Goal: Task Accomplishment & Management: Use online tool/utility

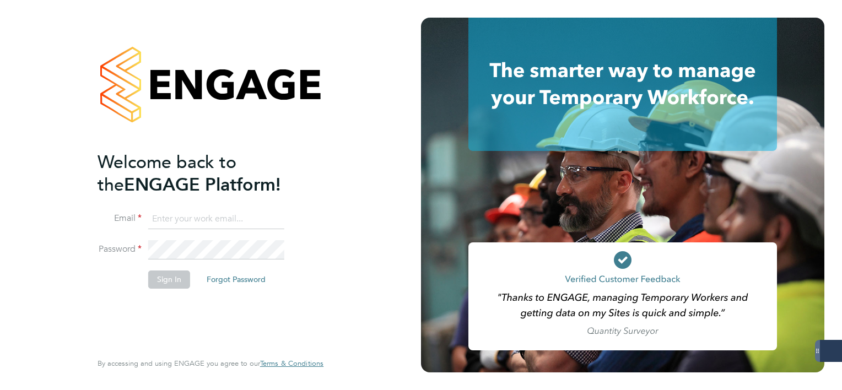
type input "mark.white@servicecare.org.uk"
click at [180, 285] on button "Sign In" at bounding box center [169, 280] width 42 height 18
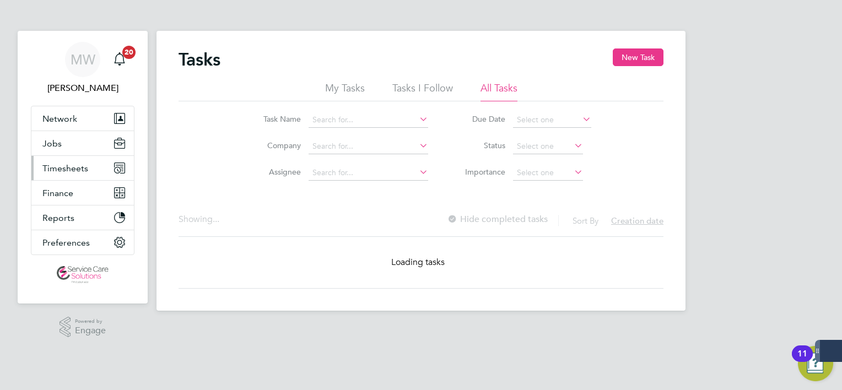
click at [56, 175] on button "Timesheets" at bounding box center [82, 168] width 103 height 24
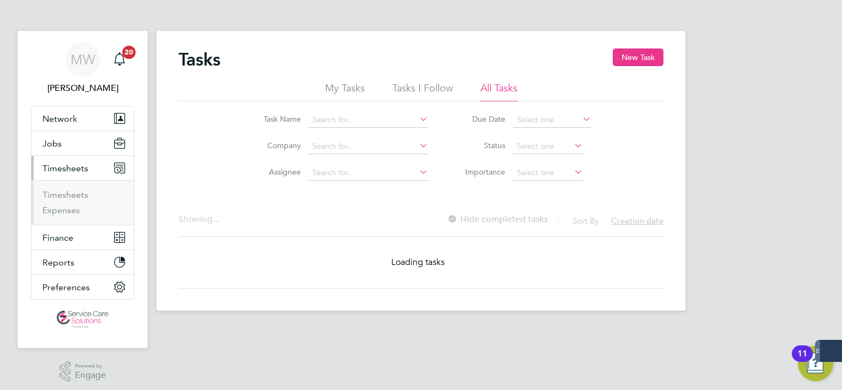
click at [66, 188] on ul "Timesheets Expenses" at bounding box center [82, 202] width 103 height 45
click at [68, 190] on link "Timesheets" at bounding box center [65, 195] width 46 height 10
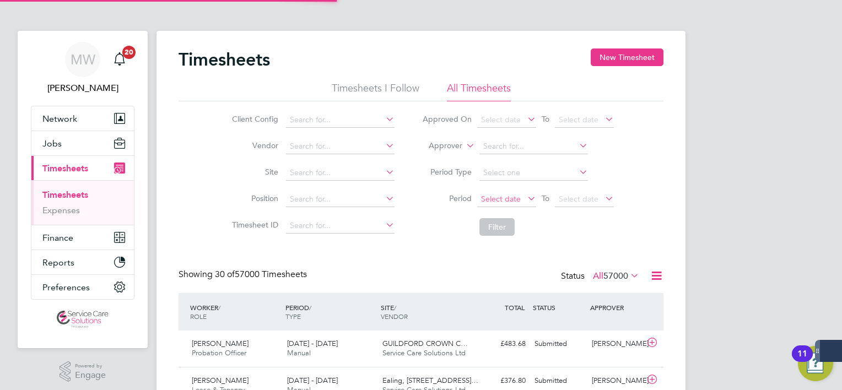
click at [518, 202] on span "Select date" at bounding box center [501, 199] width 40 height 10
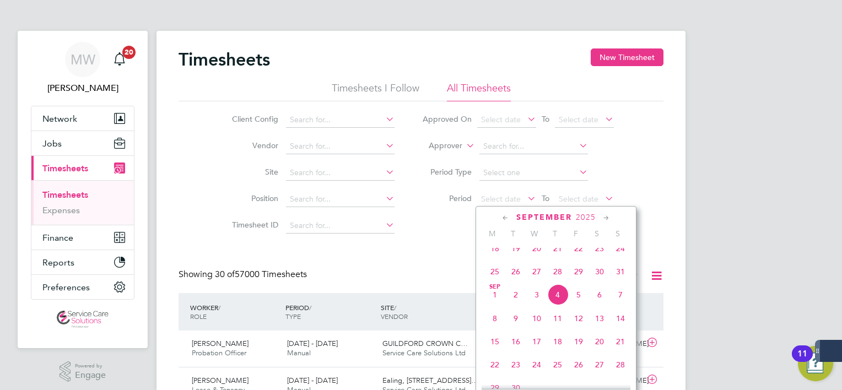
click at [492, 280] on span "25" at bounding box center [495, 271] width 21 height 21
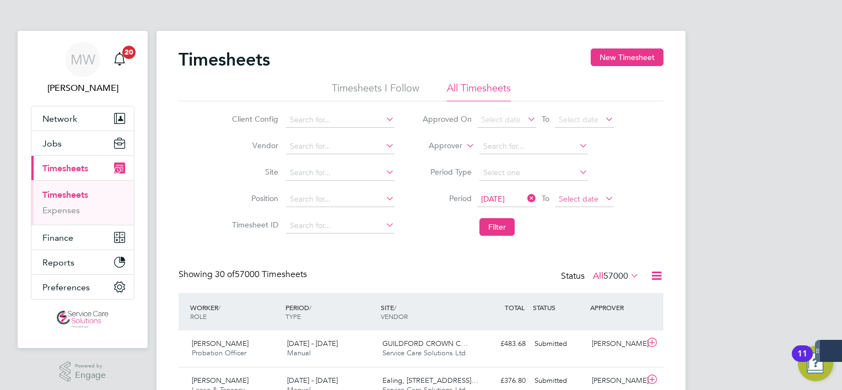
click at [569, 205] on span "Select date" at bounding box center [584, 199] width 59 height 15
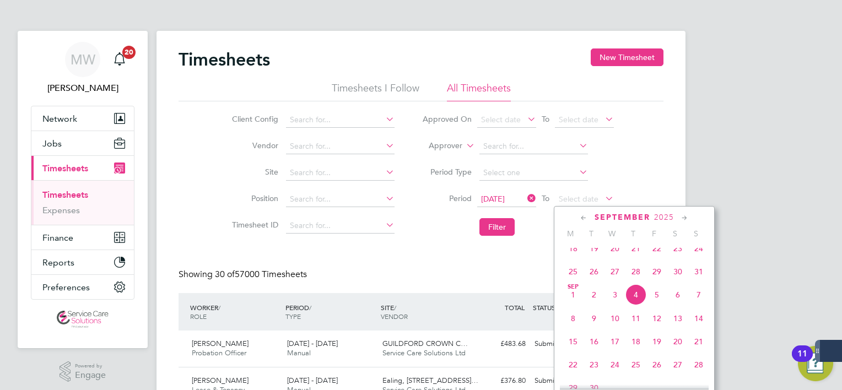
click at [700, 282] on span "31" at bounding box center [699, 271] width 21 height 21
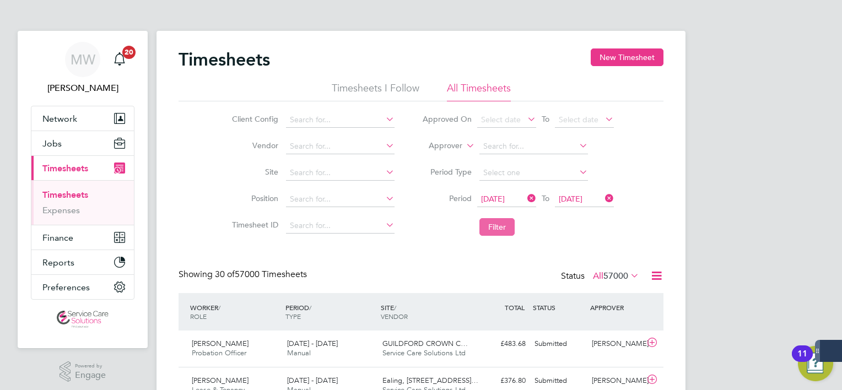
click at [505, 229] on button "Filter" at bounding box center [497, 227] width 35 height 18
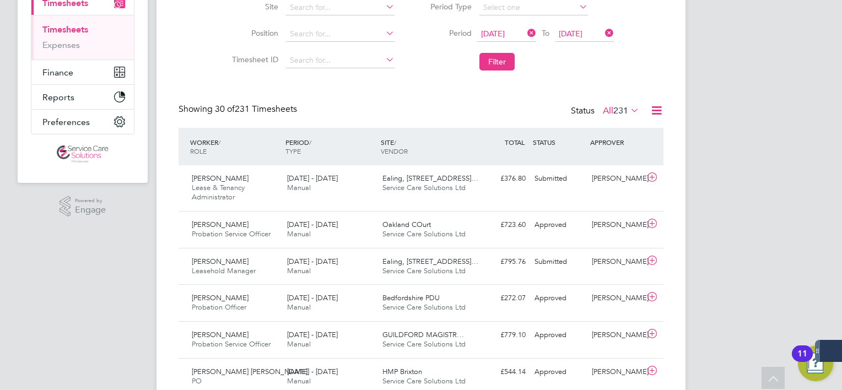
click at [628, 114] on icon at bounding box center [628, 110] width 0 height 15
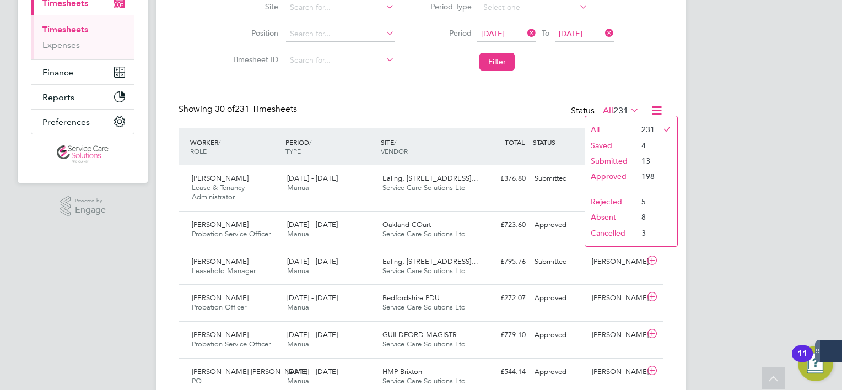
click at [613, 157] on li "Submitted" at bounding box center [610, 160] width 51 height 15
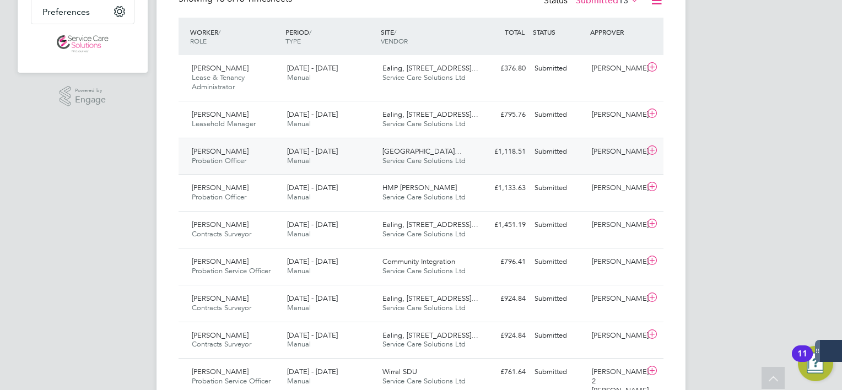
click at [345, 147] on div "25 - 31 Aug 2025 Manual" at bounding box center [330, 157] width 95 height 28
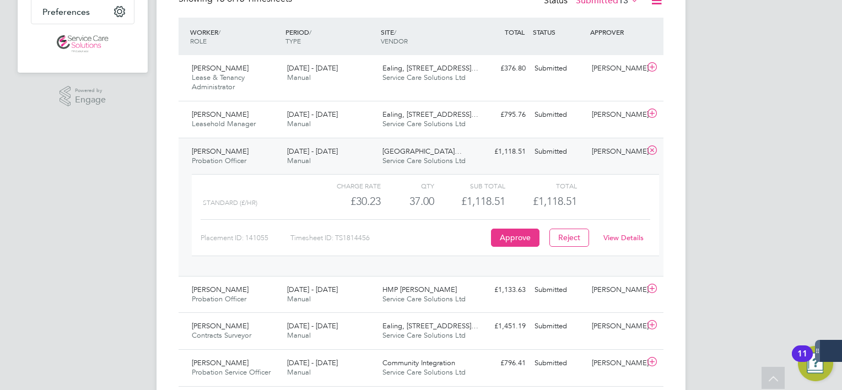
click at [622, 232] on div "View Details" at bounding box center [623, 238] width 54 height 18
click at [620, 236] on link "View Details" at bounding box center [624, 237] width 40 height 9
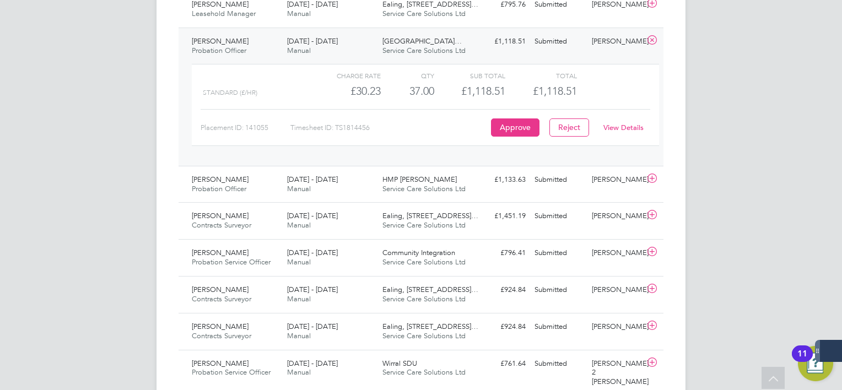
click at [272, 45] on div "Kirsty Bailey Probation Officer 25 - 31 Aug 2025" at bounding box center [234, 47] width 95 height 28
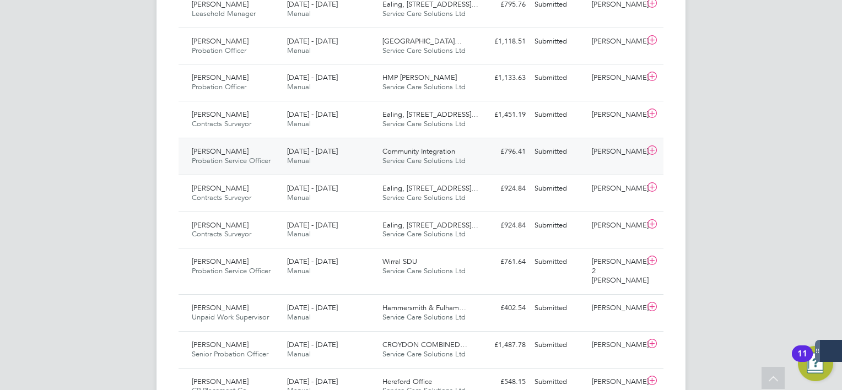
click at [284, 154] on div "25 - 31 Aug 2025 Manual" at bounding box center [330, 157] width 95 height 28
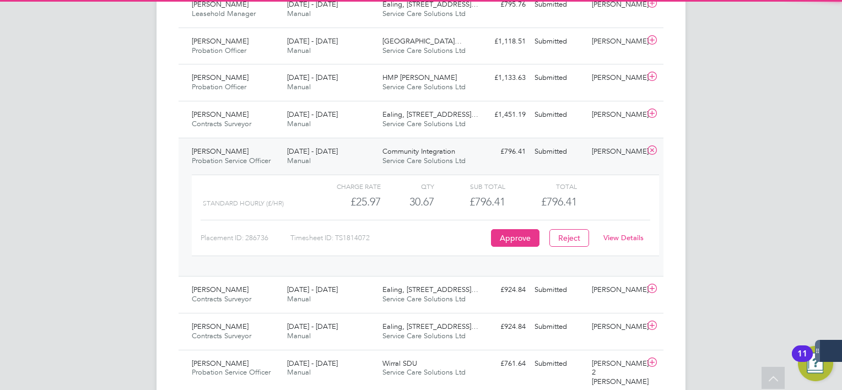
click at [284, 154] on div "25 - 31 Aug 2025 Manual" at bounding box center [330, 157] width 95 height 28
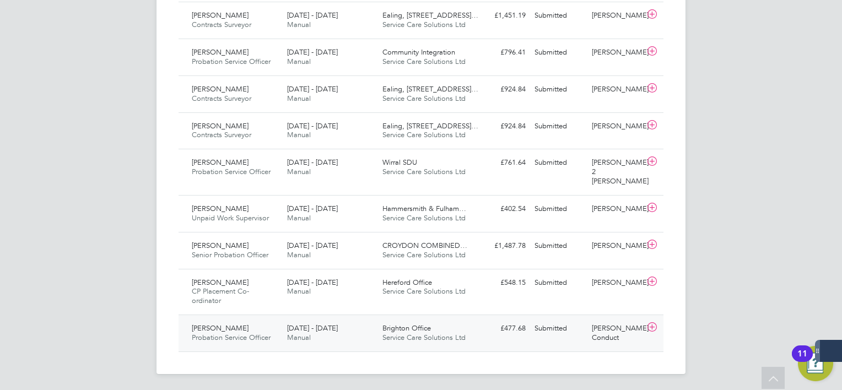
click at [368, 333] on div "25 - 31 Aug 2025 Manual" at bounding box center [330, 334] width 95 height 28
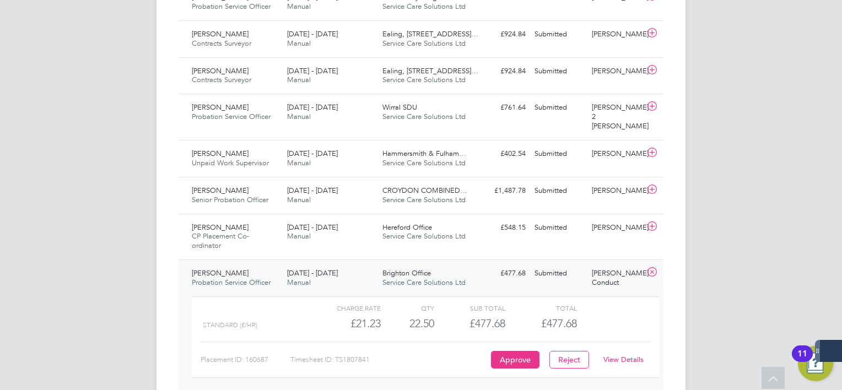
click at [299, 267] on div "25 - 31 Aug 2025 Manual" at bounding box center [330, 279] width 95 height 28
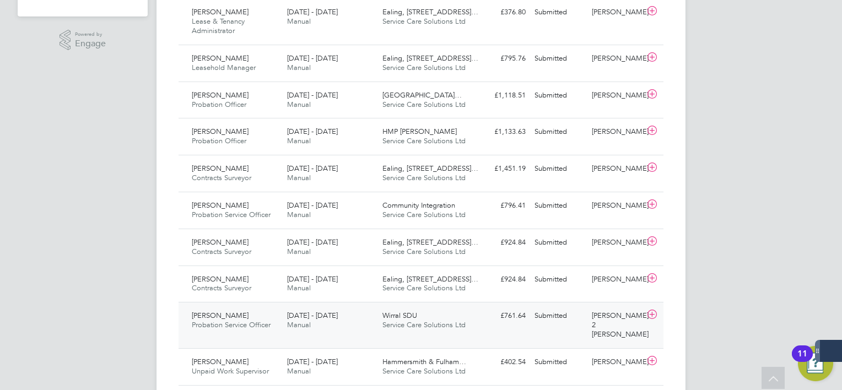
scroll to position [320, 0]
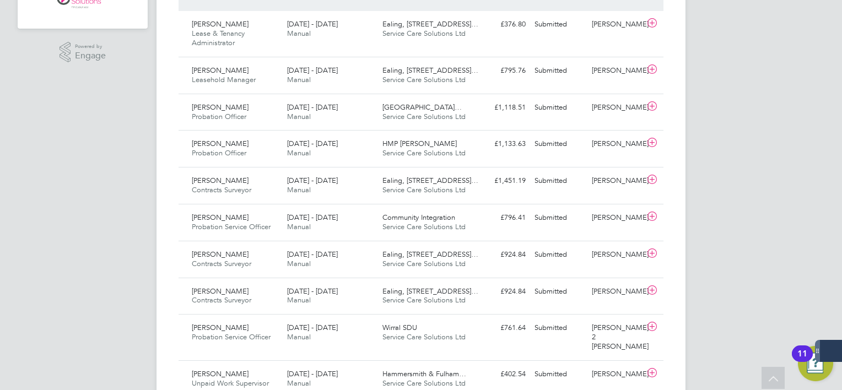
drag, startPoint x: 289, startPoint y: 299, endPoint x: 132, endPoint y: 218, distance: 176.5
click at [132, 218] on div "MW Mark White Notifications 20 Applications: Network Team Members Businesses Si…" at bounding box center [421, 118] width 842 height 877
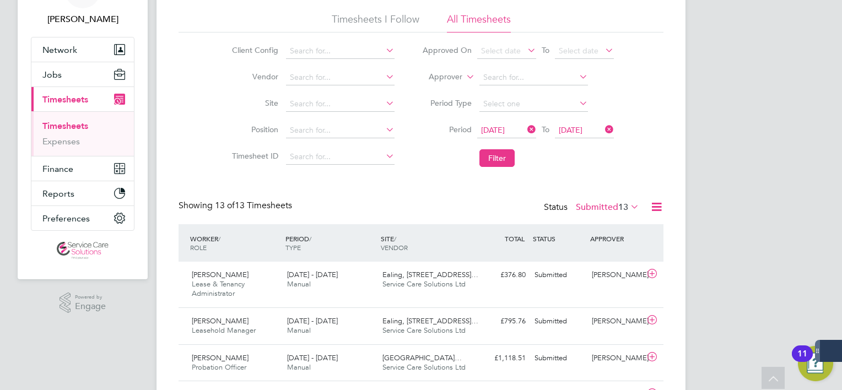
scroll to position [0, 0]
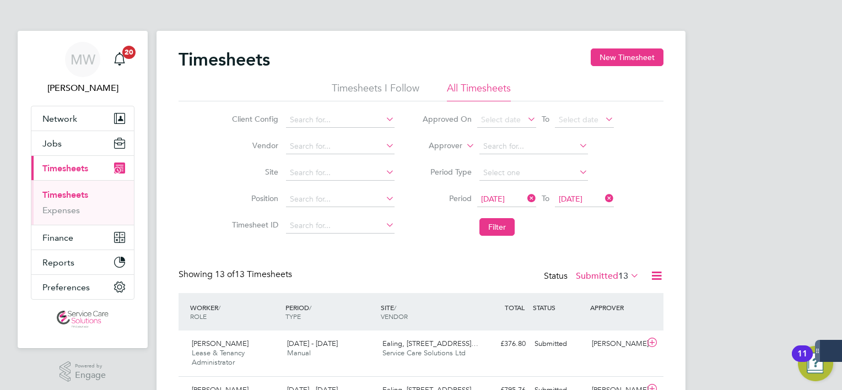
click at [525, 197] on icon at bounding box center [525, 198] width 0 height 15
click at [603, 201] on icon at bounding box center [603, 198] width 0 height 15
click at [445, 144] on label "Approver" at bounding box center [438, 146] width 50 height 11
click at [444, 154] on li "Worker" at bounding box center [435, 159] width 54 height 14
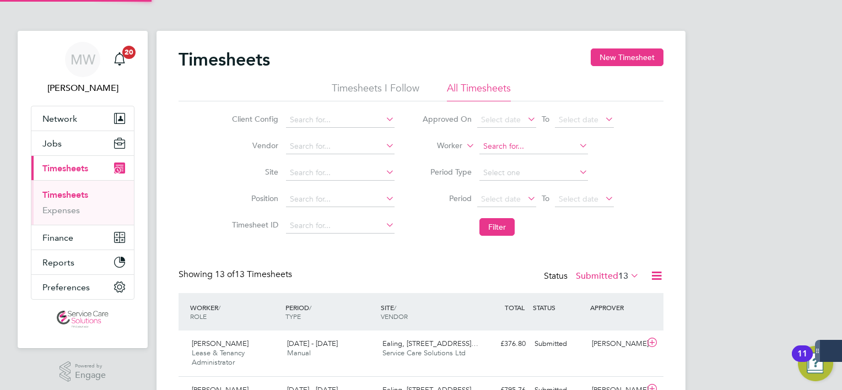
click at [514, 141] on input at bounding box center [534, 146] width 109 height 15
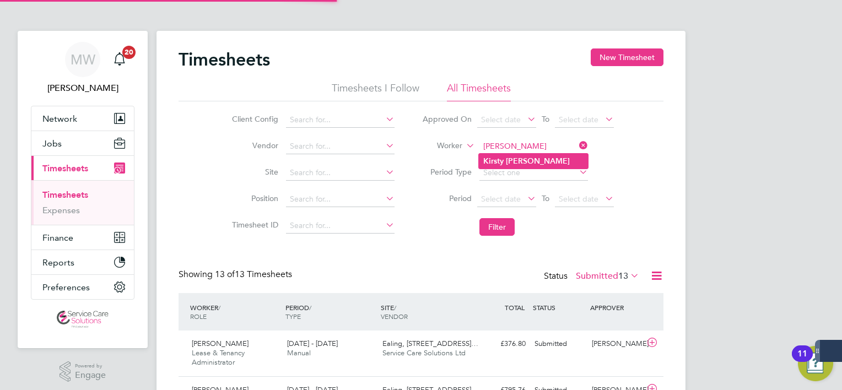
click at [520, 161] on b "Bailey" at bounding box center [538, 161] width 64 height 9
type input "Kirsty Bailey"
click at [518, 222] on li "Filter" at bounding box center [517, 227] width 219 height 29
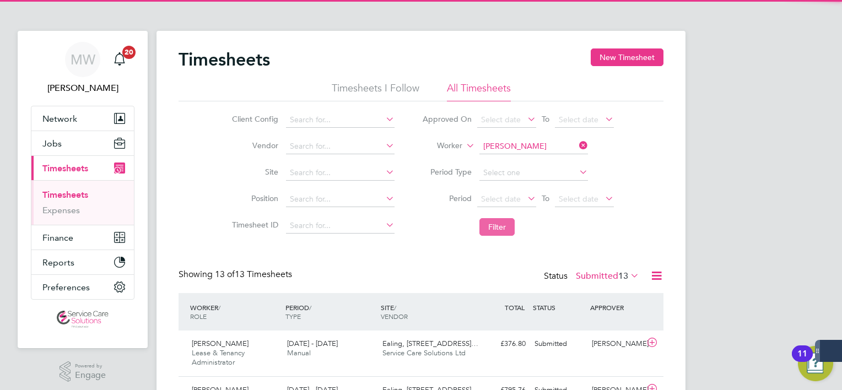
click at [504, 233] on button "Filter" at bounding box center [497, 227] width 35 height 18
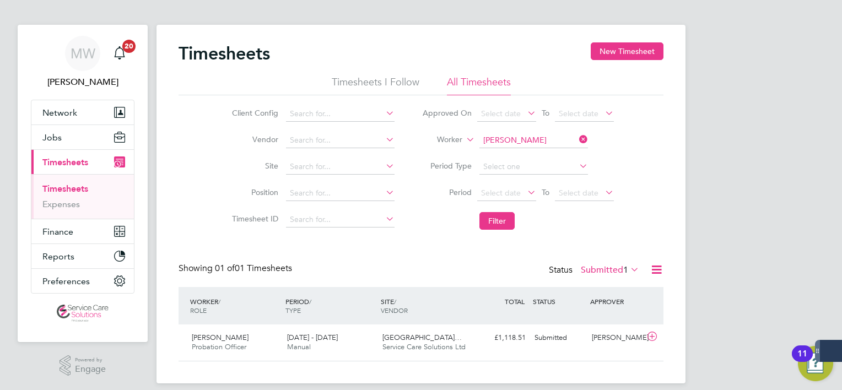
scroll to position [17, 0]
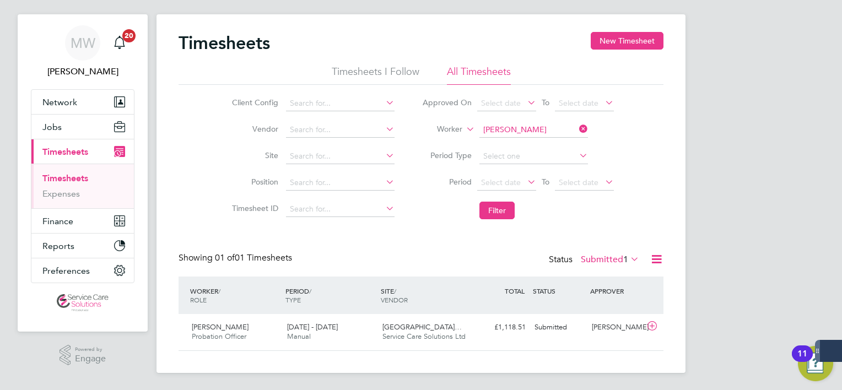
click at [600, 267] on div "Status Submitted 1" at bounding box center [595, 259] width 93 height 15
click at [596, 256] on label "Submitted 1" at bounding box center [610, 259] width 58 height 11
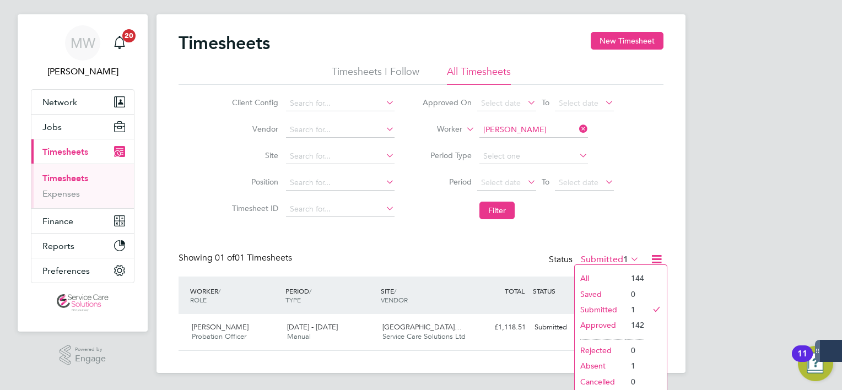
click at [595, 272] on li "All" at bounding box center [600, 278] width 51 height 15
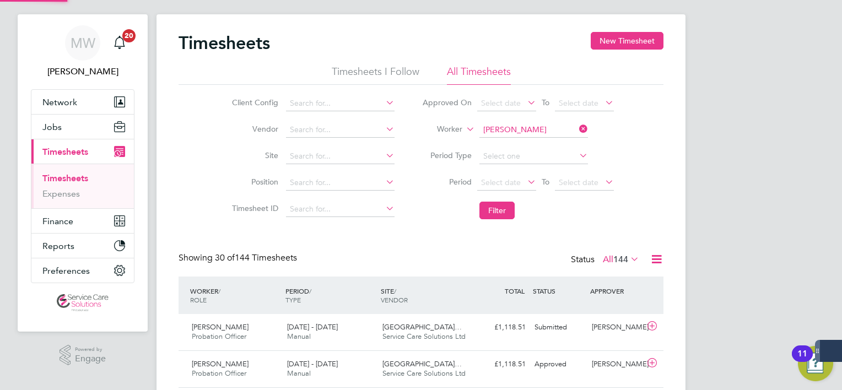
scroll to position [28, 96]
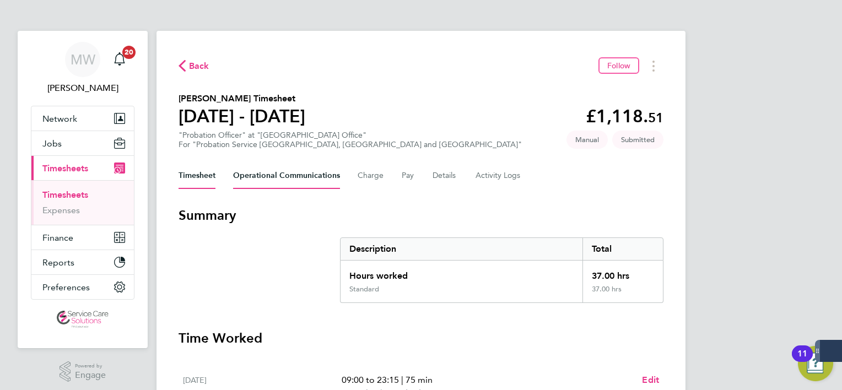
click at [325, 185] on Communications-tab "Operational Communications" at bounding box center [286, 176] width 107 height 26
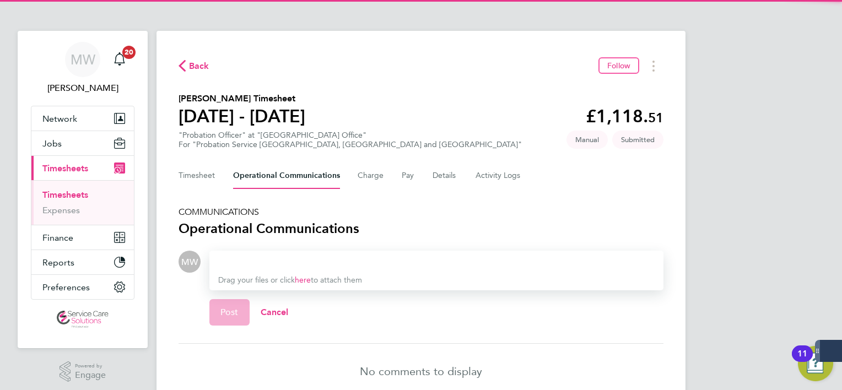
click at [300, 257] on div at bounding box center [436, 261] width 437 height 13
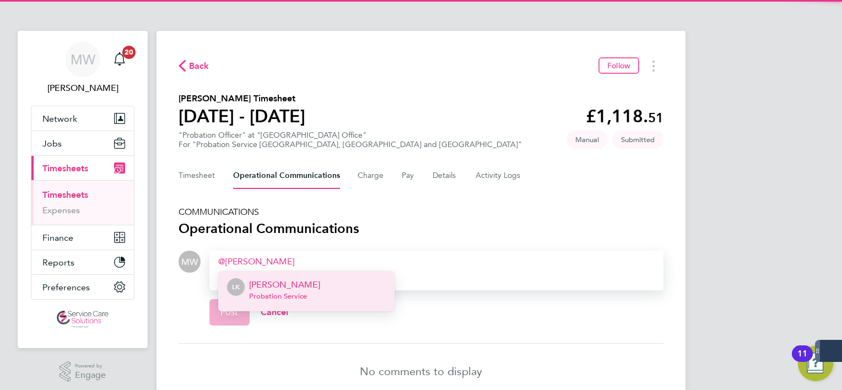
click at [295, 288] on p "[PERSON_NAME]" at bounding box center [284, 284] width 71 height 13
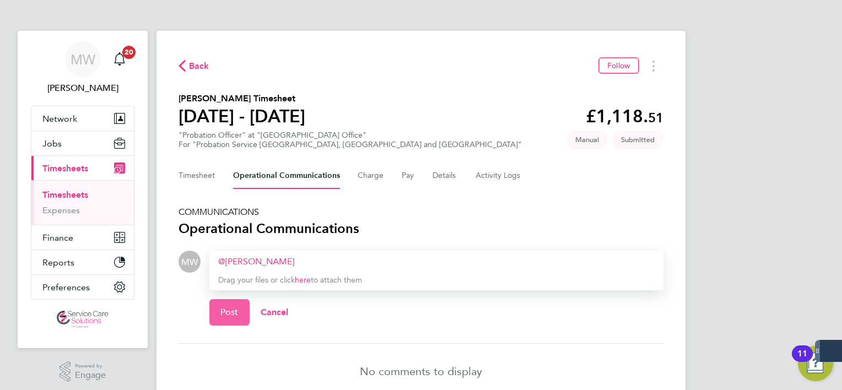
click at [234, 310] on span "Post" at bounding box center [230, 312] width 18 height 11
